Goal: Complete application form: Complete application form

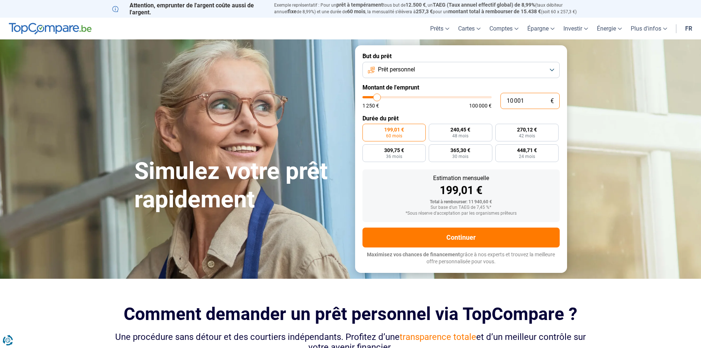
drag, startPoint x: 548, startPoint y: 104, endPoint x: 396, endPoint y: 130, distance: 153.9
click at [396, 130] on form "But du prêt Prêt personnel Montant de l'emprunt 10 001 € 1 250 € 100 000 € Duré…" at bounding box center [461, 158] width 212 height 227
type input "3"
type input "1250"
type input "30"
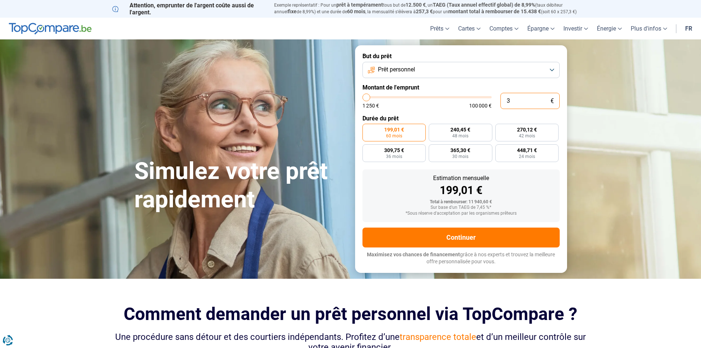
type input "1250"
type input "300"
type input "1250"
type input "3 000"
type input "3000"
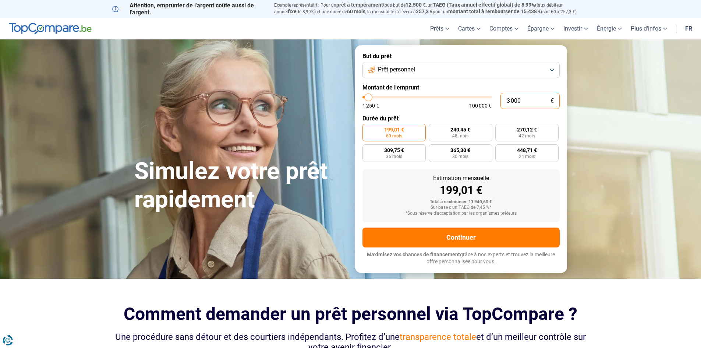
type input "30 000"
type input "30000"
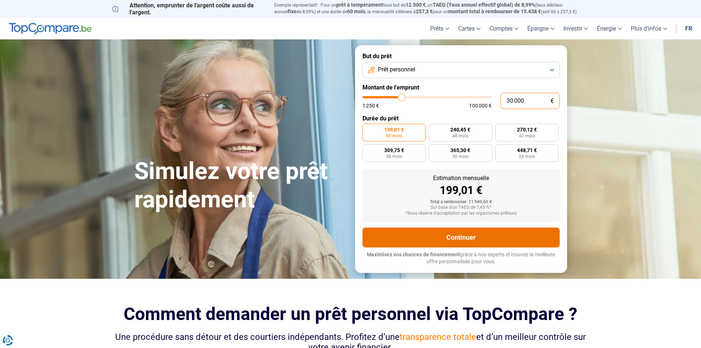
type input "30 000"
radio input "false"
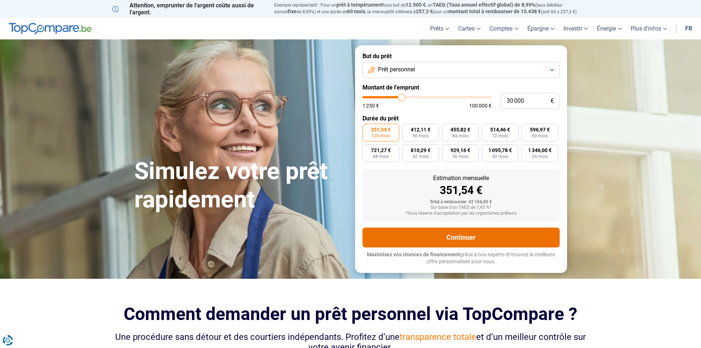
click at [469, 244] on button "Continuer" at bounding box center [461, 238] width 197 height 20
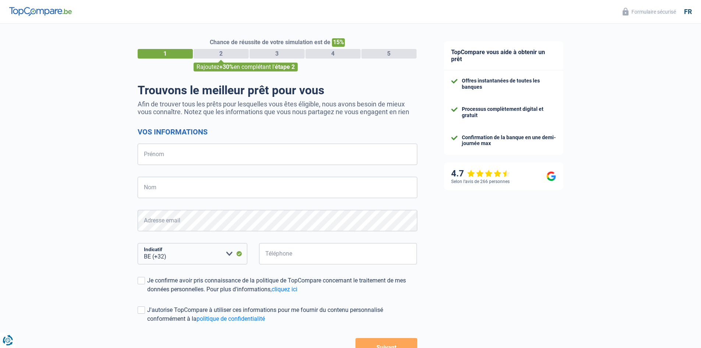
select select "32"
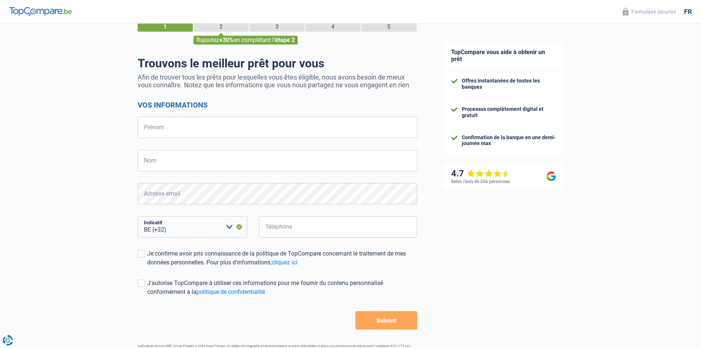
scroll to position [52, 0]
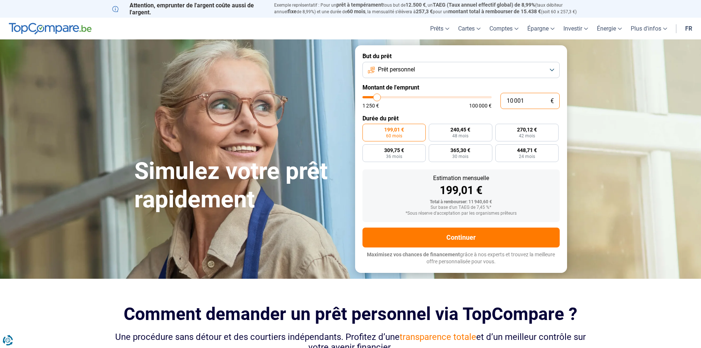
drag, startPoint x: 528, startPoint y: 103, endPoint x: 486, endPoint y: 117, distance: 44.6
click at [486, 117] on form "But du prêt Prêt personnel Montant de l'emprunt 10 001 € 1 250 € 100 000 € Duré…" at bounding box center [461, 158] width 212 height 227
type input "3"
type input "1250"
type input "32"
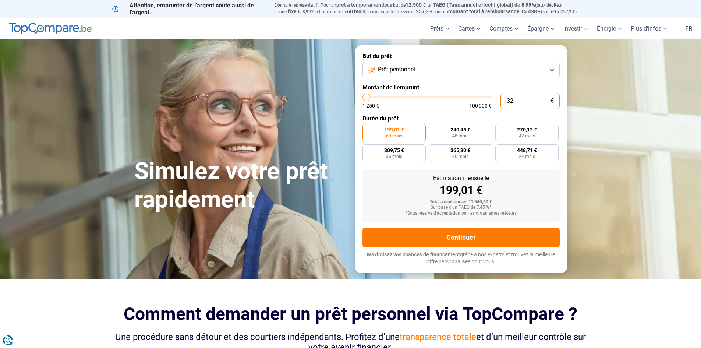
type input "1250"
type input "320"
type input "1250"
type input "3 200"
type input "3250"
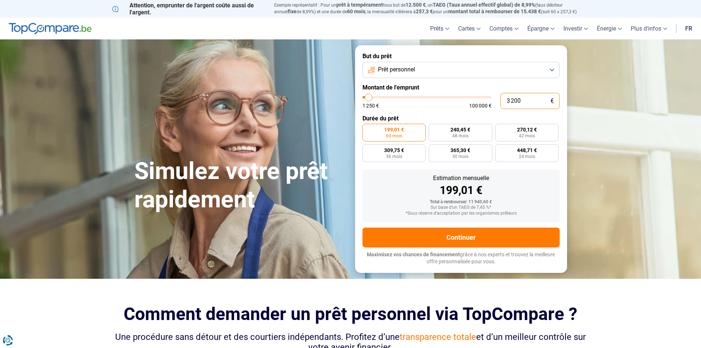
type input "32 000"
type input "32000"
type input "32 000"
radio input "false"
click at [454, 120] on label "Durée du prêt" at bounding box center [461, 118] width 197 height 7
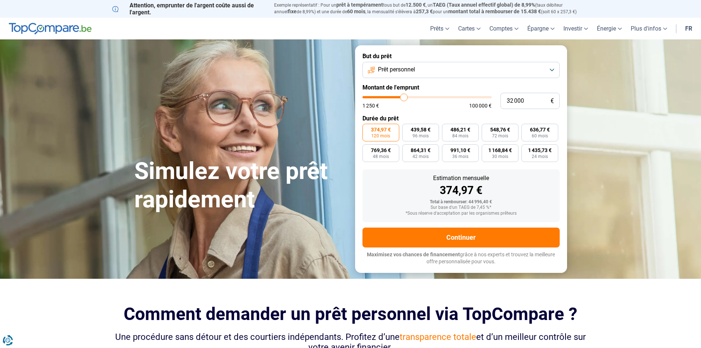
click at [385, 141] on label "374,97 € 120 mois" at bounding box center [381, 133] width 37 height 18
click at [367, 129] on input "374,97 € 120 mois" at bounding box center [365, 126] width 5 height 5
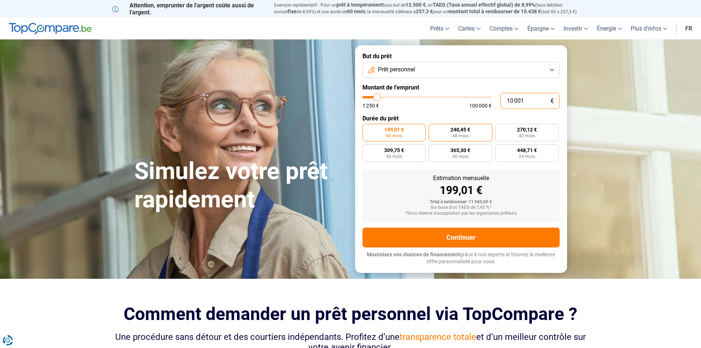
drag, startPoint x: 537, startPoint y: 100, endPoint x: 451, endPoint y: 136, distance: 93.6
click at [451, 136] on form "But du prêt Prêt personnel Montant de l'emprunt 10 001 € 1 250 € 100 000 € Duré…" at bounding box center [461, 158] width 212 height 227
type input "3"
type input "1250"
type input "32"
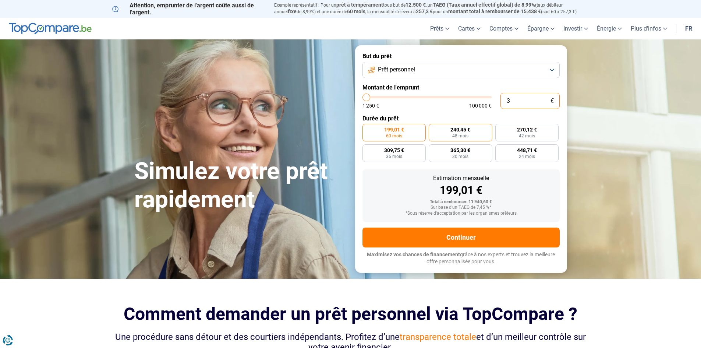
type input "1250"
type input "320"
type input "1250"
type input "3 200"
type input "3250"
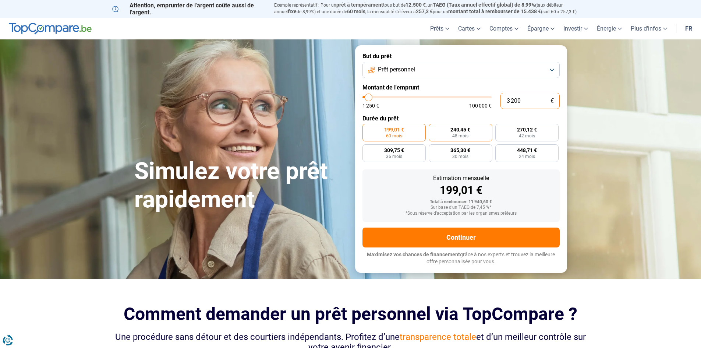
type input "32 000"
type input "32000"
radio input "false"
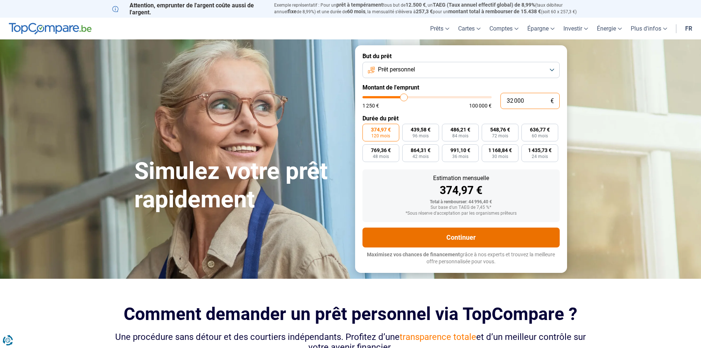
type input "32 000"
click at [441, 228] on button "Continuer" at bounding box center [461, 238] width 197 height 20
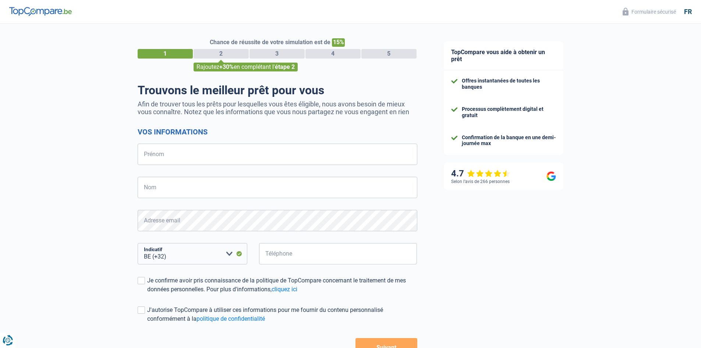
select select "32"
click at [165, 159] on input "Prénom" at bounding box center [278, 154] width 280 height 21
type input "MARIE"
type input "DE CLERCQ"
type input "499412643"
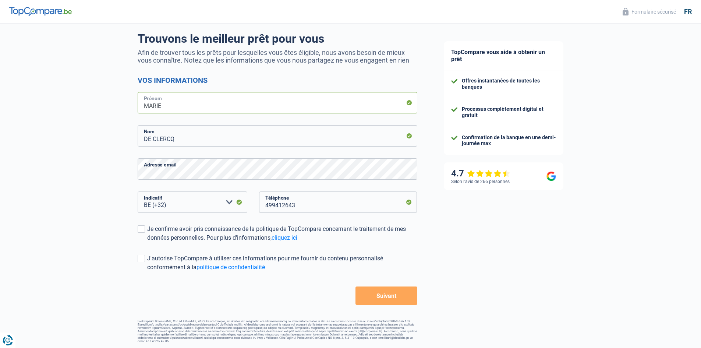
scroll to position [52, 0]
click at [409, 300] on button "Suivant" at bounding box center [386, 295] width 61 height 18
click at [149, 228] on div "Je confirme avoir pris connaissance de la politique de TopCompare concernant le…" at bounding box center [282, 233] width 270 height 18
click at [147, 242] on input "Je confirme avoir pris connaissance de la politique de TopCompare concernant le…" at bounding box center [147, 242] width 0 height 0
click at [143, 254] on label "J'autorise TopCompare à utiliser ces informations pour me fournir du contenu pe…" at bounding box center [278, 263] width 280 height 18
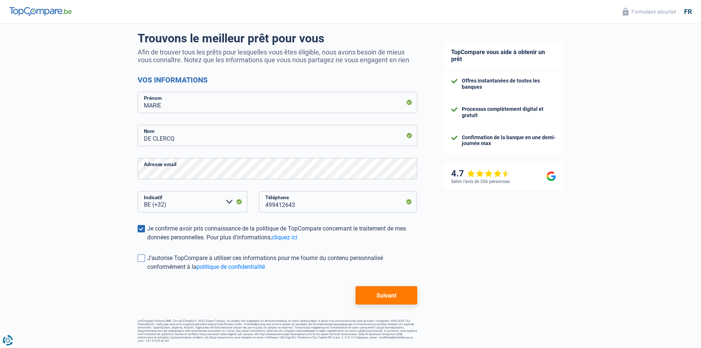
click at [147, 271] on input "J'autorise TopCompare à utiliser ces informations pour me fournir du contenu pe…" at bounding box center [147, 271] width 0 height 0
click at [401, 311] on div "Chance de réussite de votre simulation est de 15% 1 2 3 4 5 Rajoutez +30% en co…" at bounding box center [278, 164] width 280 height 356
click at [401, 298] on button "Suivant" at bounding box center [386, 295] width 61 height 18
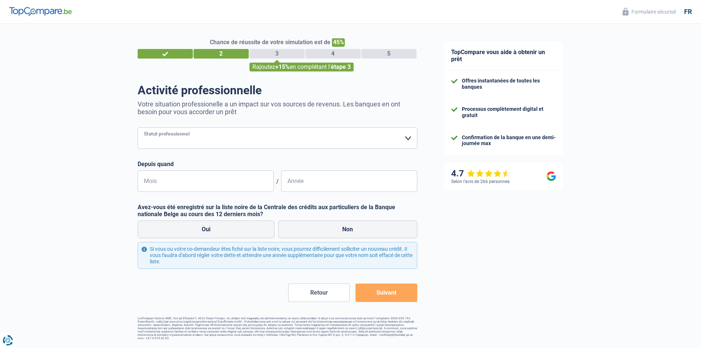
click at [170, 134] on select "Ouvrier Employé privé Employé public Invalide Indépendant Pensionné Chômeur Mut…" at bounding box center [278, 137] width 280 height 21
select select "publicEmployee"
click at [138, 128] on select "Ouvrier Employé privé Employé public Invalide Indépendant Pensionné Chômeur Mut…" at bounding box center [278, 137] width 280 height 21
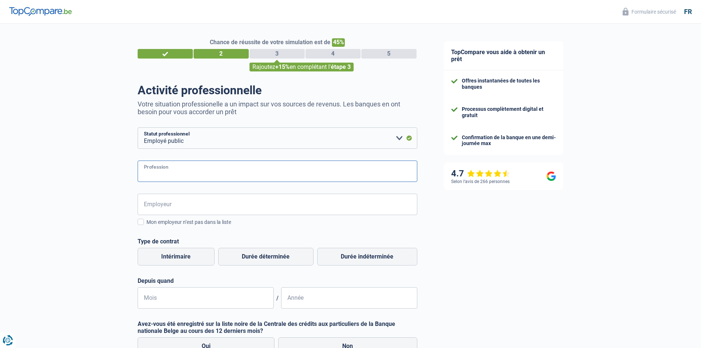
drag, startPoint x: 169, startPoint y: 148, endPoint x: 173, endPoint y: 178, distance: 29.6
click at [173, 178] on input "Profession" at bounding box center [278, 171] width 280 height 21
type input "enseignant"
click at [175, 200] on input "Employeur" at bounding box center [278, 204] width 280 height 21
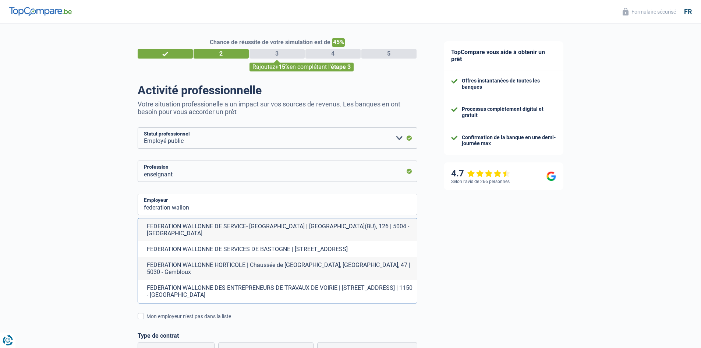
click at [263, 226] on li "FEDERATION WALLONNE DE SERVICE- NAMUR | Rue du Grand Feu(BU), 126 | 5004 - Namur" at bounding box center [277, 229] width 279 height 23
type input "FEDERATION WALLONNE DE SERVICE- NAMUR | Rue du Grand Feu(BU), 126 | 5004 - Namur"
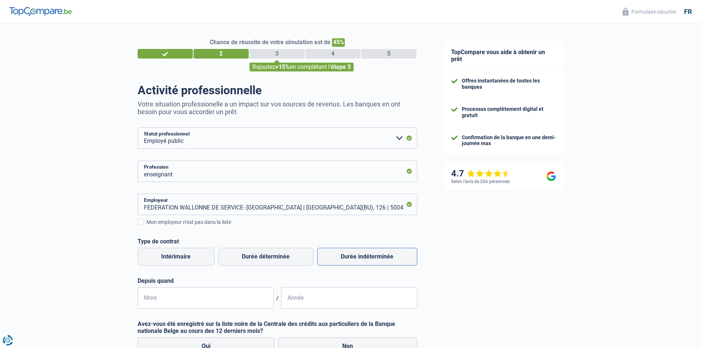
click at [330, 260] on label "Durée indéterminée" at bounding box center [367, 257] width 100 height 18
click at [330, 260] on input "Durée indéterminée" at bounding box center [367, 257] width 100 height 18
radio input "true"
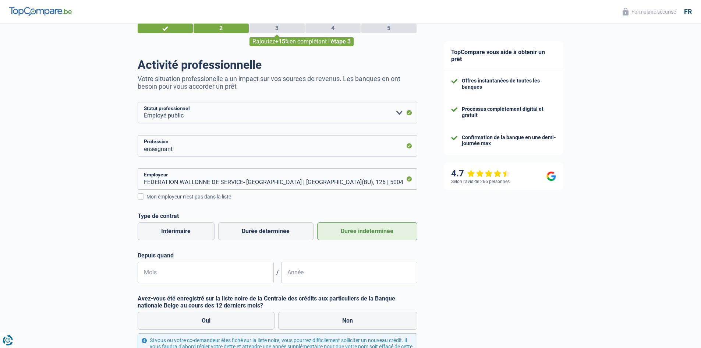
scroll to position [37, 0]
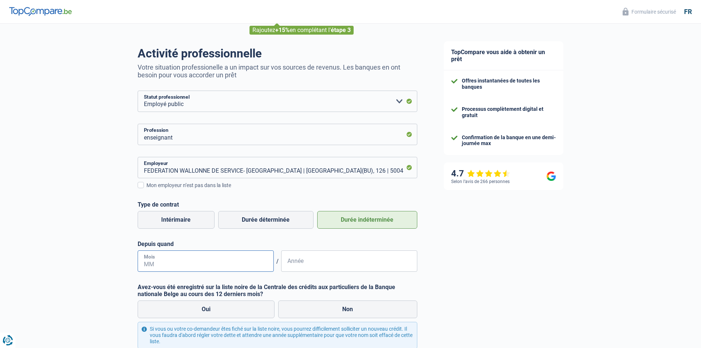
click at [236, 257] on input "Mois" at bounding box center [206, 260] width 136 height 21
click at [330, 267] on input "Année" at bounding box center [349, 260] width 136 height 21
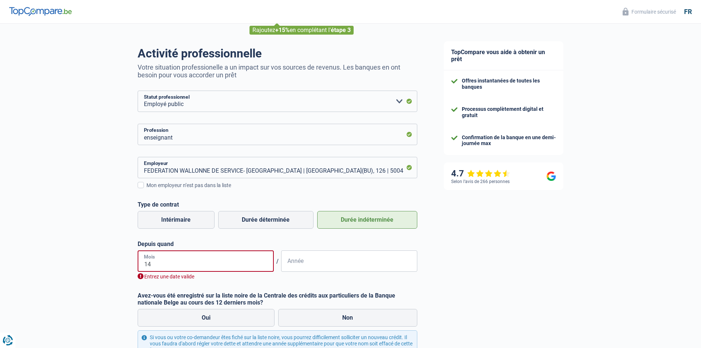
drag, startPoint x: 183, startPoint y: 270, endPoint x: 87, endPoint y: 282, distance: 96.8
click at [87, 282] on div "Chance de réussite de votre simulation est de 45% 1 2 3 4 5 Rajoutez +15% en co…" at bounding box center [215, 207] width 431 height 447
type input "10"
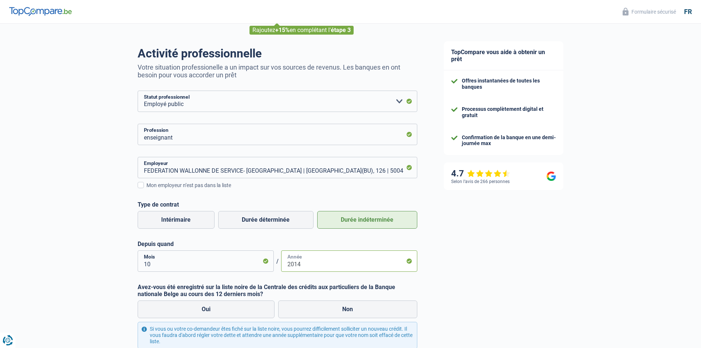
scroll to position [110, 0]
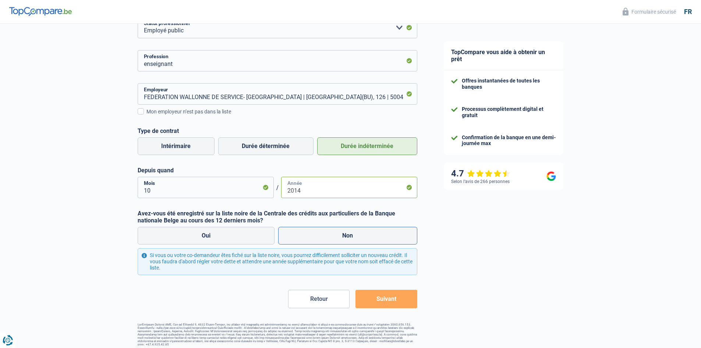
type input "2014"
click at [351, 232] on label "Non" at bounding box center [347, 236] width 139 height 18
click at [351, 232] on input "Non" at bounding box center [347, 236] width 139 height 18
radio input "true"
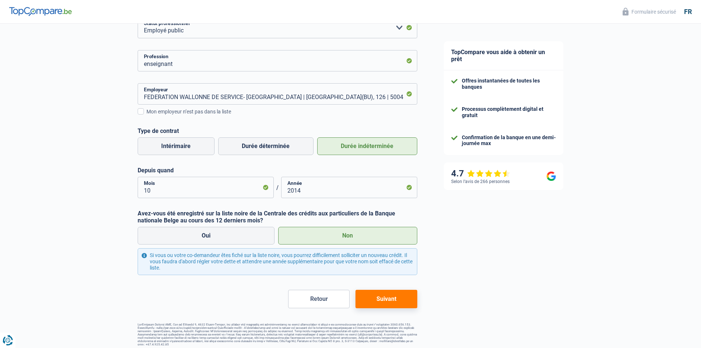
click at [404, 298] on button "Suivant" at bounding box center [386, 299] width 61 height 18
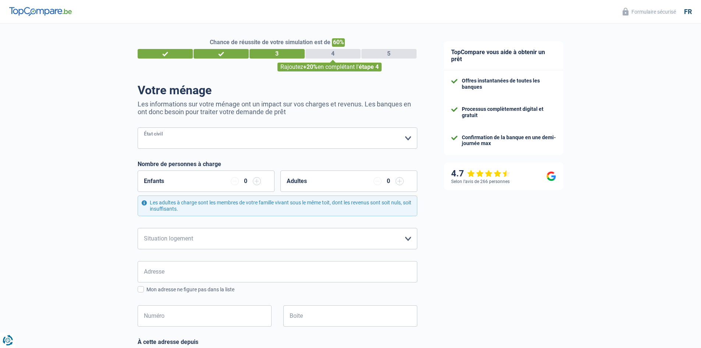
click at [173, 139] on select "Célibataire Marié(e) Cohabitant(e) légal(e) Divorcé(e) Veuf(ve) Séparé (de fait…" at bounding box center [278, 137] width 280 height 21
select select "single"
click at [138, 128] on select "Célibataire Marié(e) Cohabitant(e) légal(e) Divorcé(e) Veuf(ve) Séparé (de fait…" at bounding box center [278, 137] width 280 height 21
click at [253, 184] on input "button" at bounding box center [257, 181] width 8 height 8
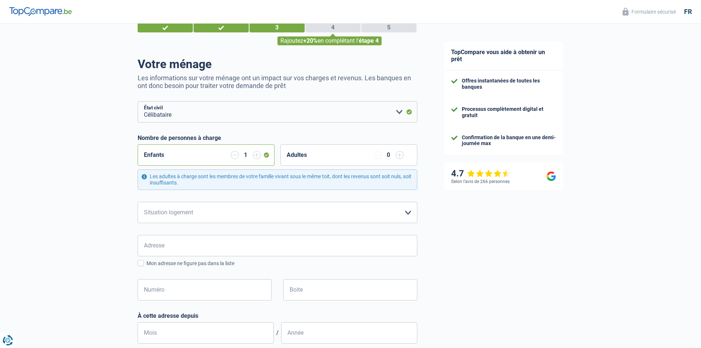
scroll to position [37, 0]
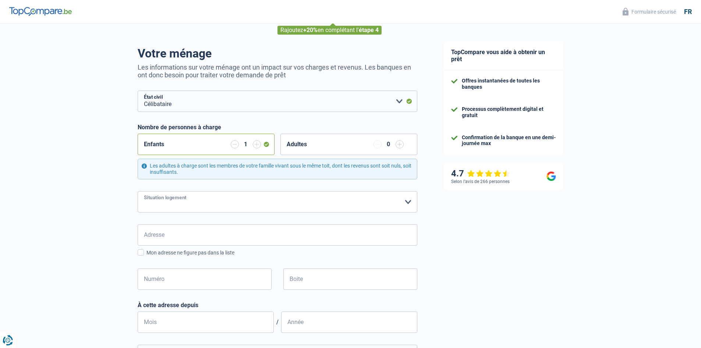
click at [259, 206] on select "Locataire Propriétaire avec prêt hypothécaire Propriétaire sans prêt hypothécai…" at bounding box center [278, 201] width 280 height 21
click at [214, 206] on select "Locataire Propriétaire avec prêt hypothécaire Propriétaire sans prêt hypothécai…" at bounding box center [278, 201] width 280 height 21
select select "liveWithParents"
click at [138, 191] on select "Locataire Propriétaire avec prêt hypothécaire Propriétaire sans prêt hypothécai…" at bounding box center [278, 201] width 280 height 21
click at [196, 244] on input "Adresse" at bounding box center [278, 234] width 280 height 21
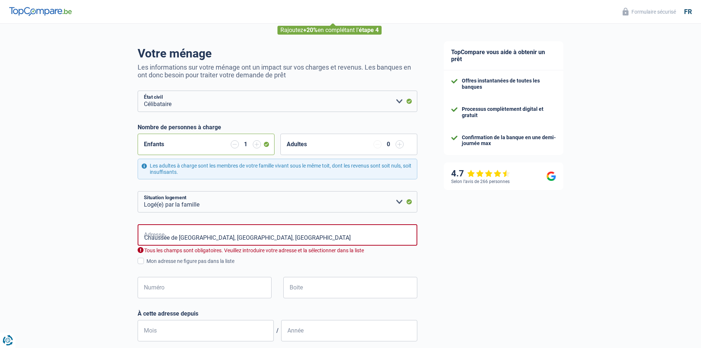
type input "Chaussée de Bruxelles, 7500, Tournai, BE"
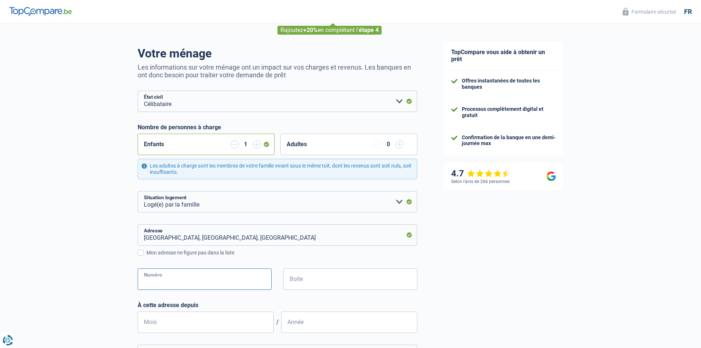
click at [188, 285] on input "Numéro" at bounding box center [205, 278] width 134 height 21
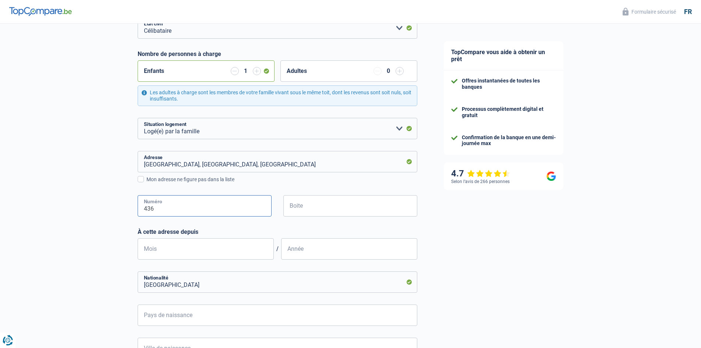
scroll to position [110, 0]
type input "436"
click at [175, 250] on input "Mois" at bounding box center [206, 248] width 136 height 21
type input "05"
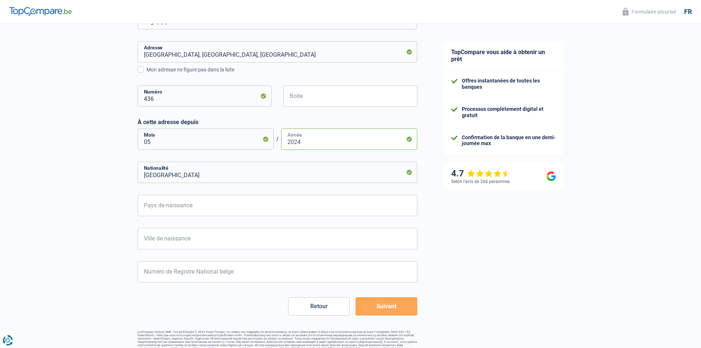
scroll to position [221, 0]
type input "2024"
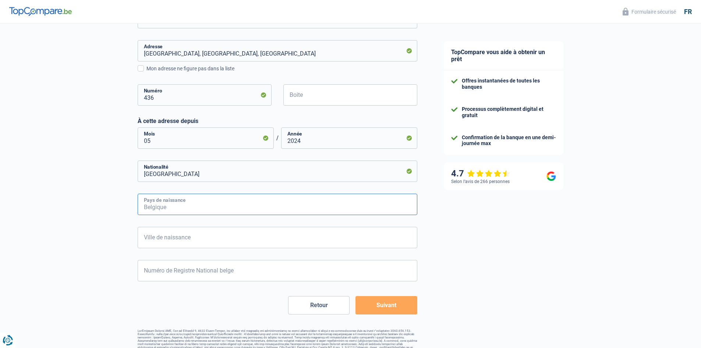
click at [174, 209] on input "Pays de naissance" at bounding box center [278, 204] width 280 height 21
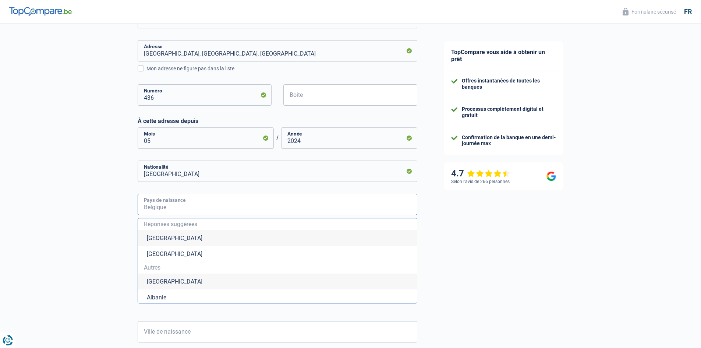
type input "Belgique"
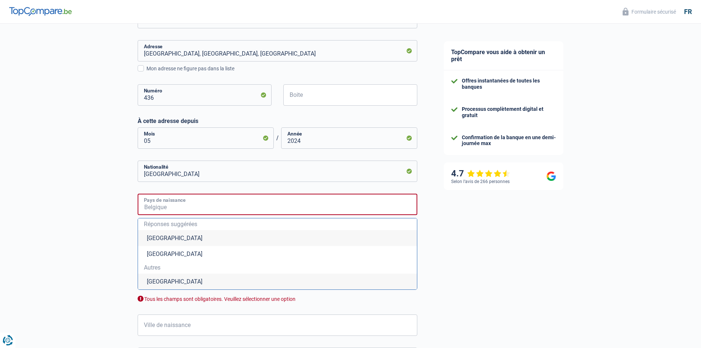
type input "Belgique"
click at [190, 240] on li "Belgique" at bounding box center [277, 238] width 279 height 16
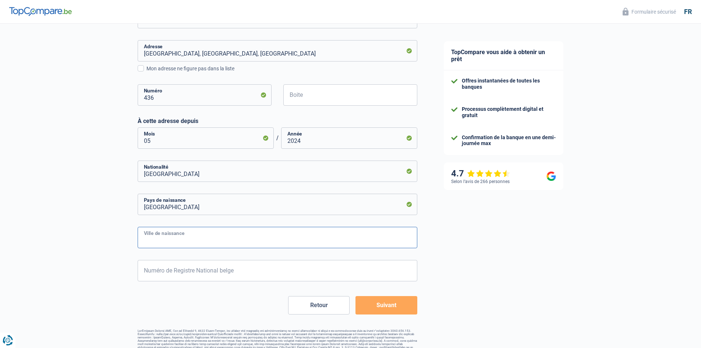
click at [190, 240] on input "Ville de naissance" at bounding box center [278, 237] width 280 height 21
type input "Tournai"
